Goal: Find specific page/section: Find specific page/section

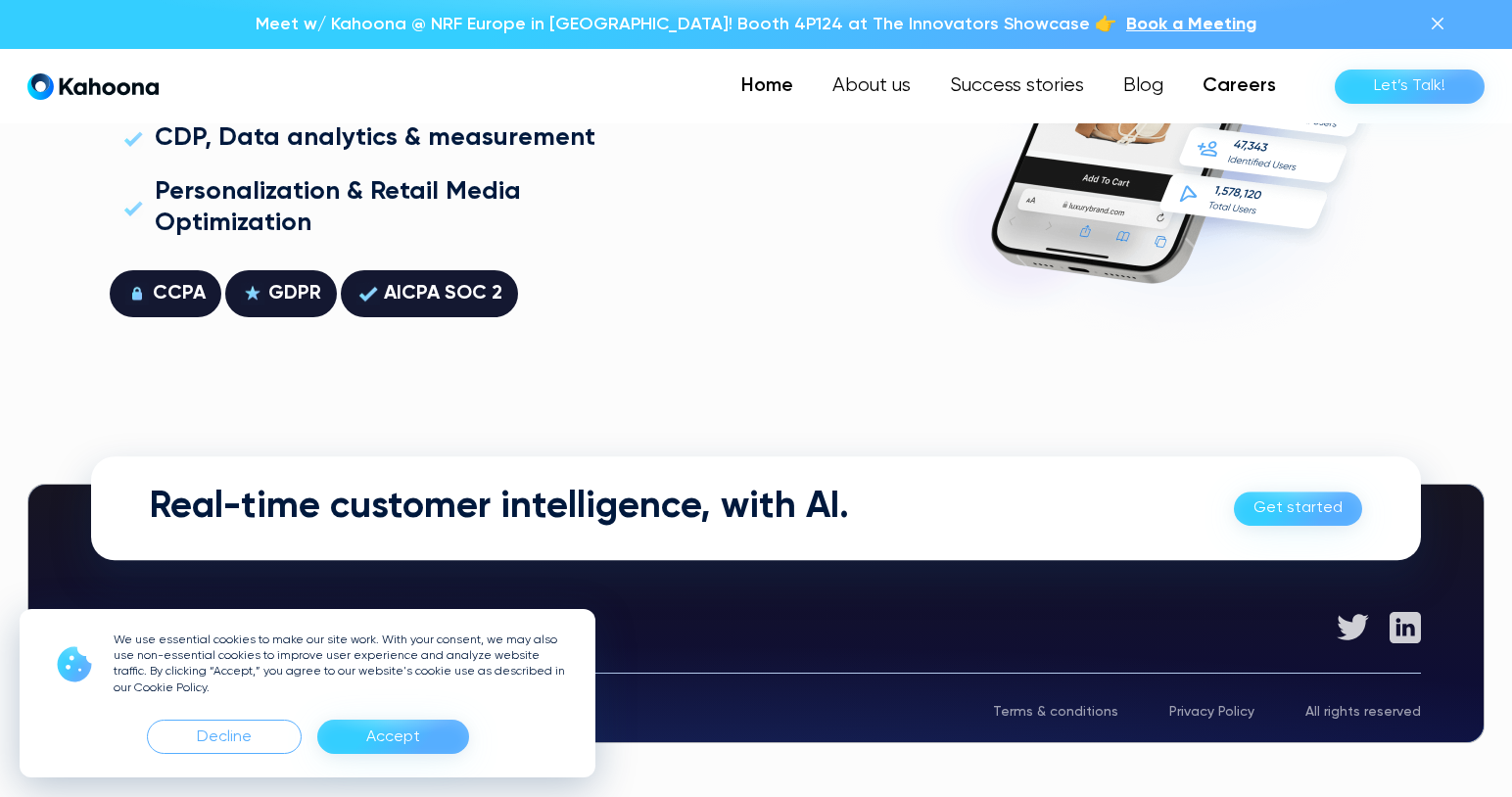
scroll to position [5601, 0]
click at [1223, 89] on link "Careers" at bounding box center [1239, 86] width 113 height 39
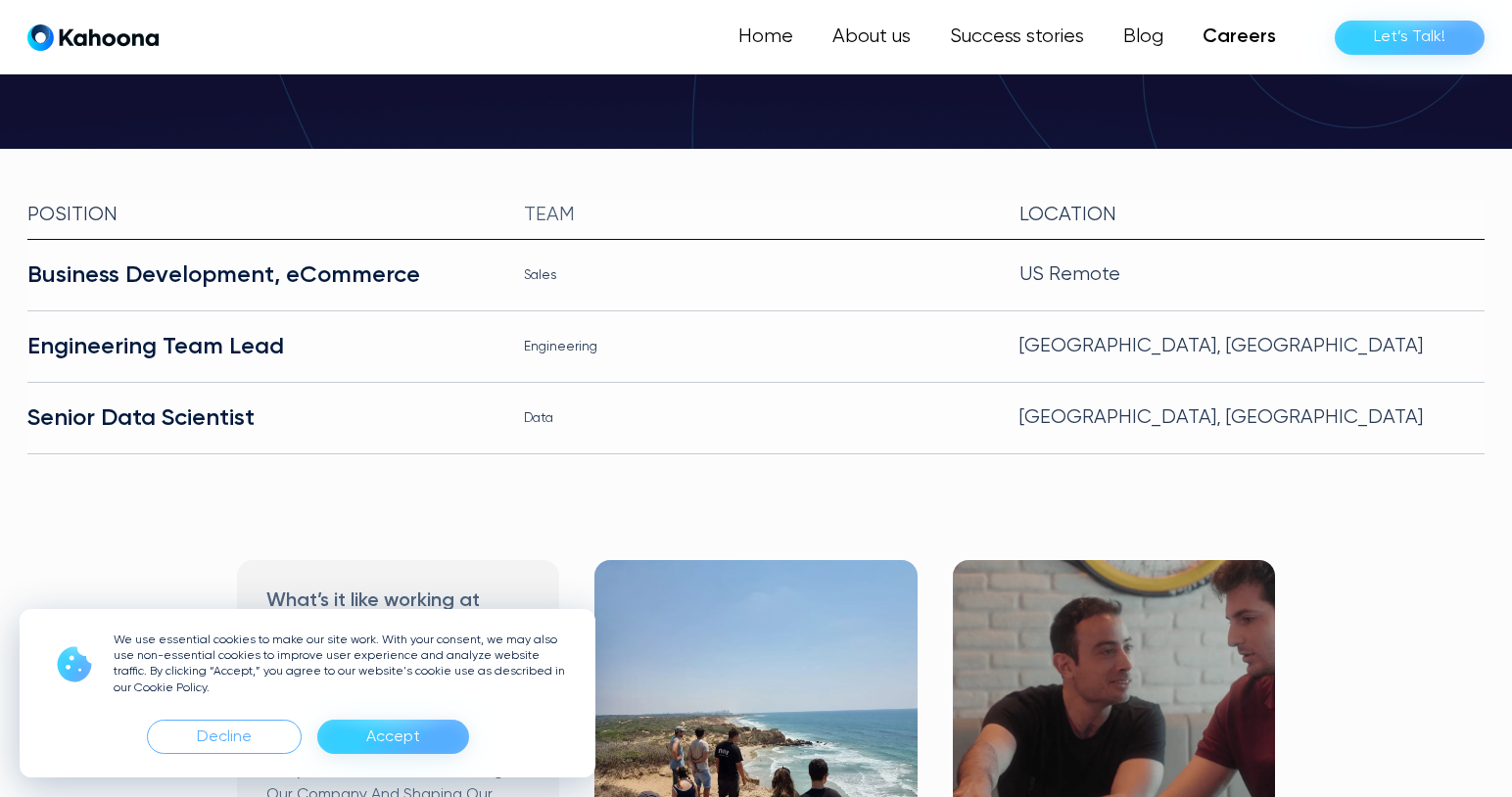
scroll to position [426, 0]
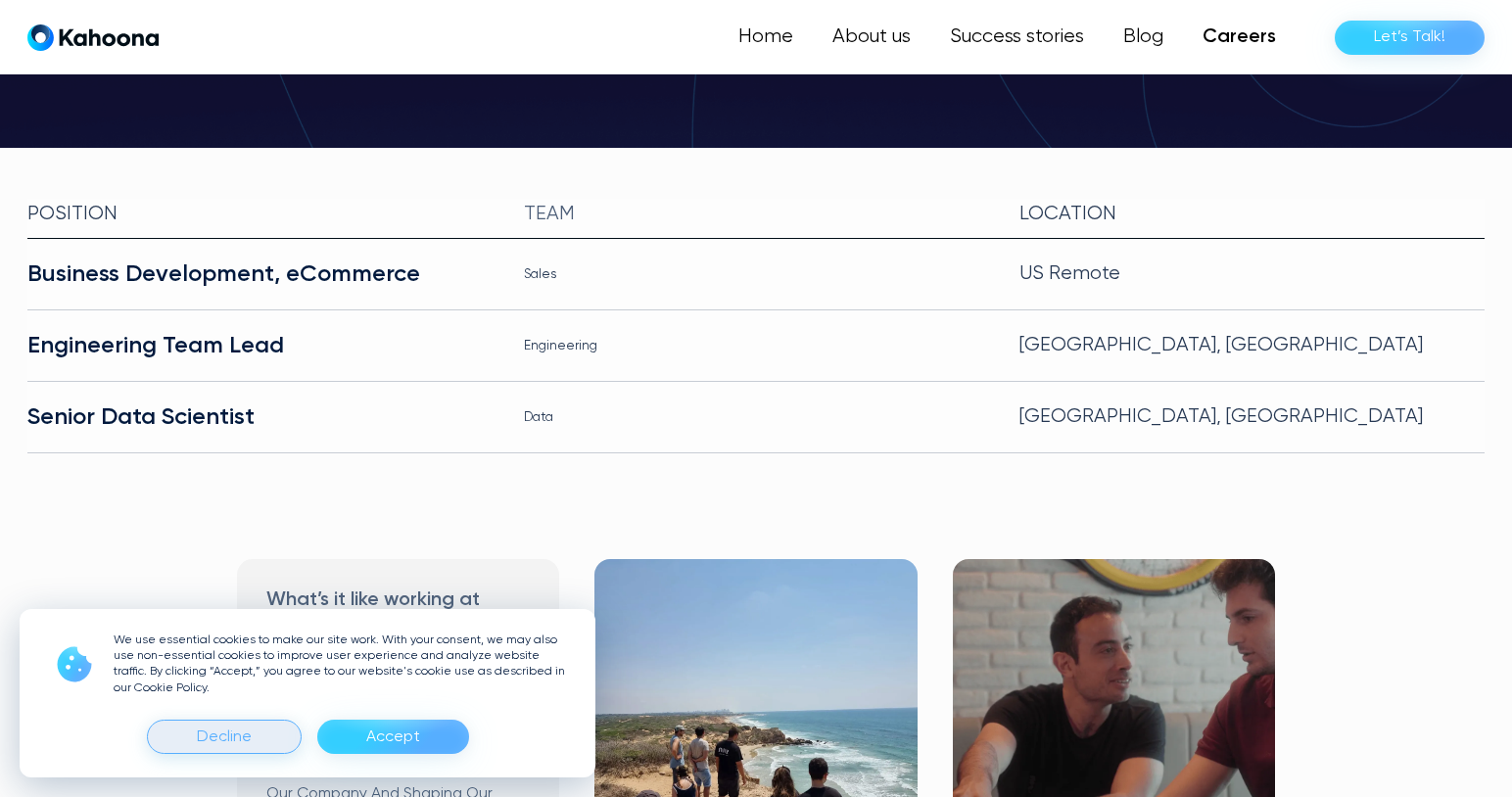
click at [230, 736] on div "Decline" at bounding box center [224, 737] width 55 height 31
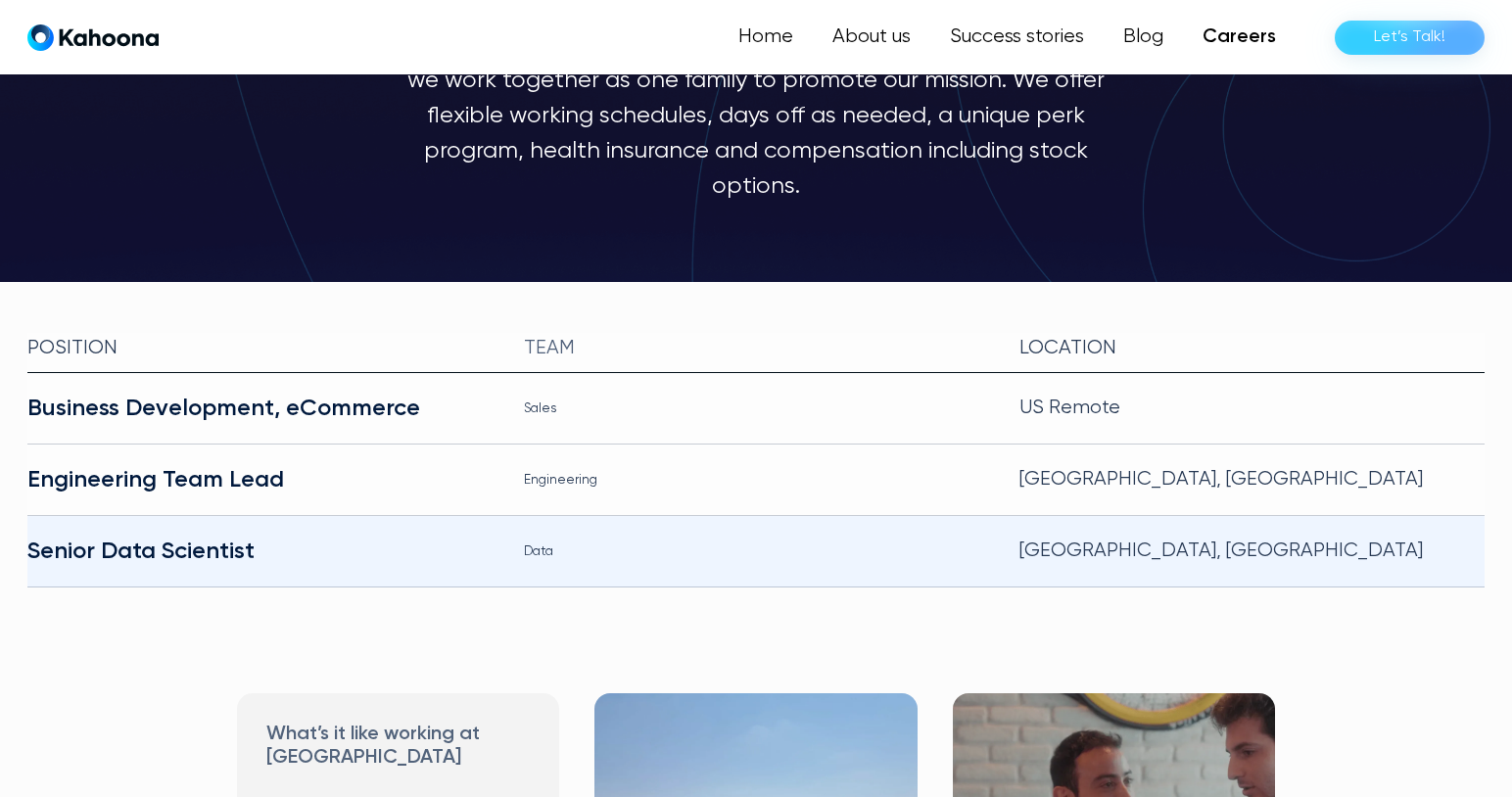
scroll to position [292, 0]
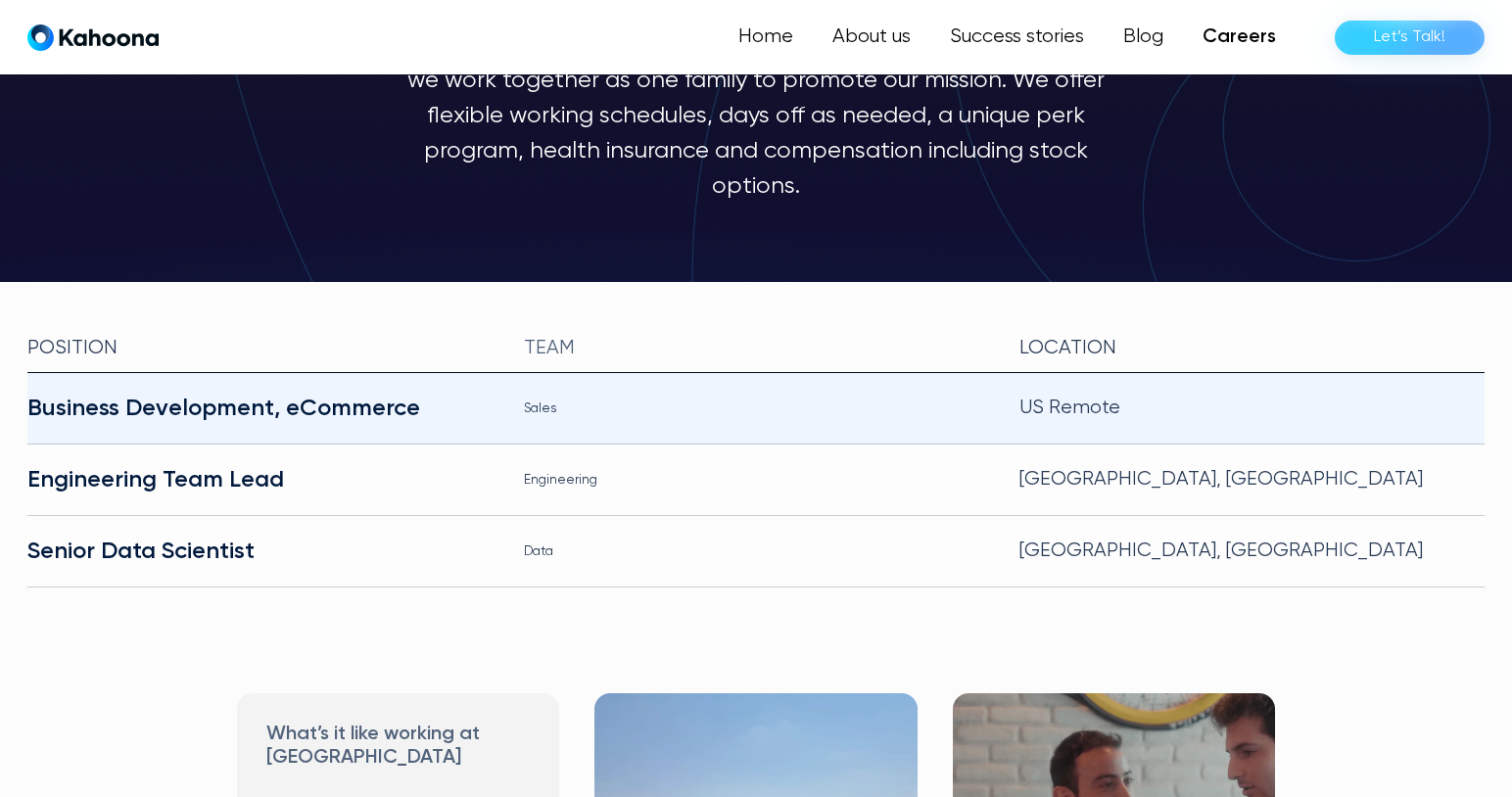
click at [662, 393] on div "Sales" at bounding box center [757, 408] width 465 height 31
